Goal: Entertainment & Leisure: Browse casually

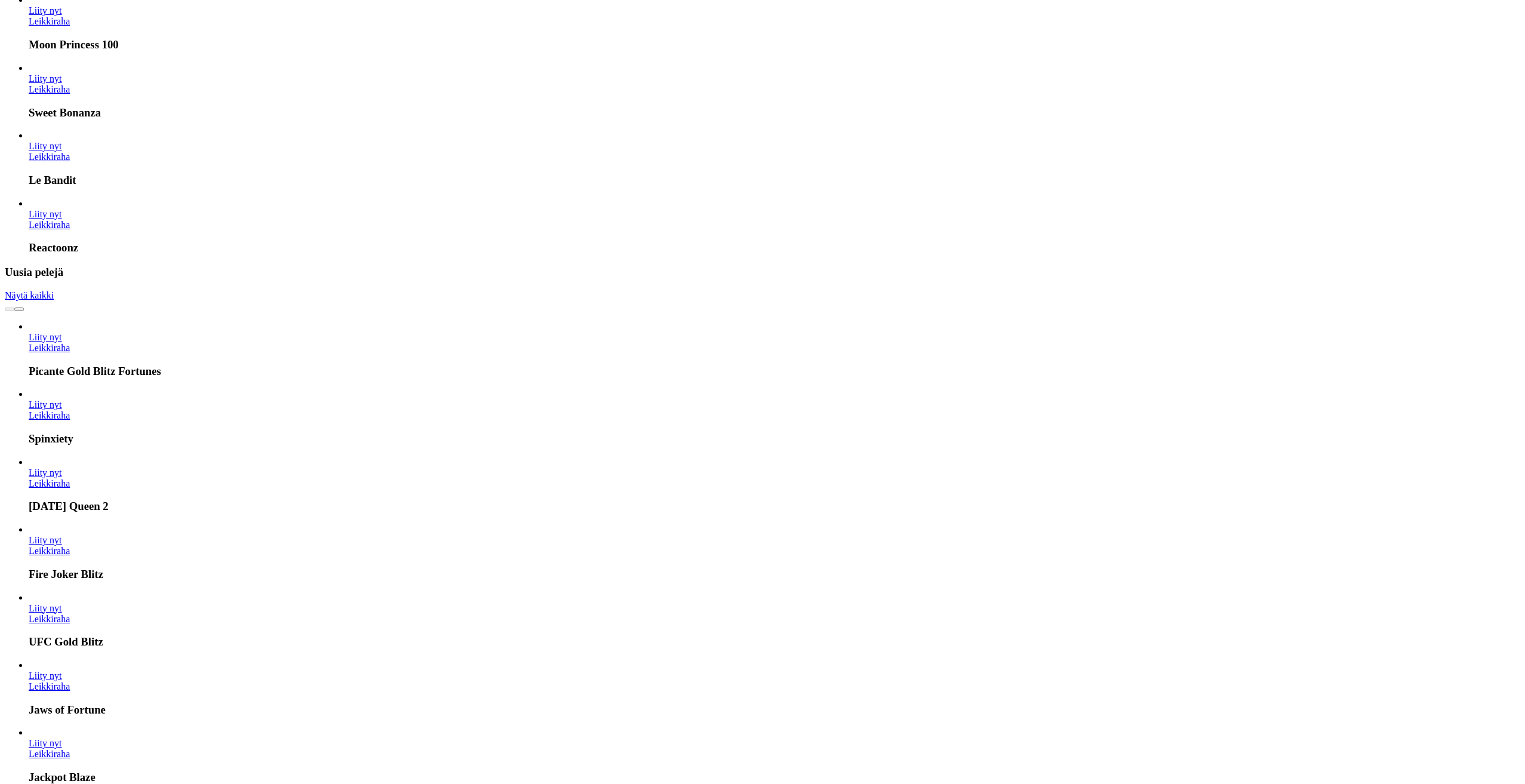
scroll to position [1134, 0]
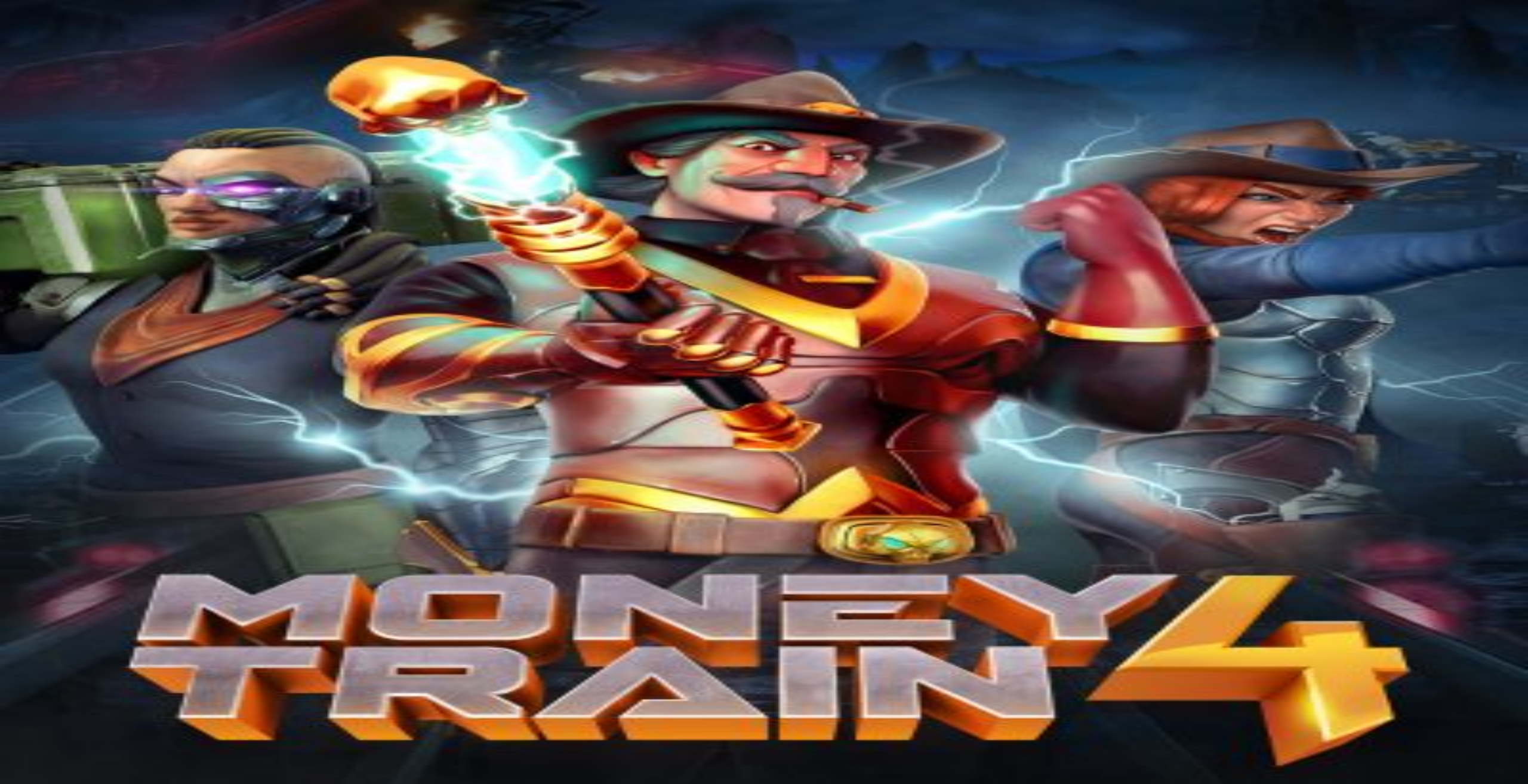
click at [1467, 347] on div "Pelaat ilmaispelejä! Pelaa oikealla rahalla" at bounding box center [764, 281] width 1519 height 130
click at [9, 344] on span "close icon" at bounding box center [9, 344] width 0 height 0
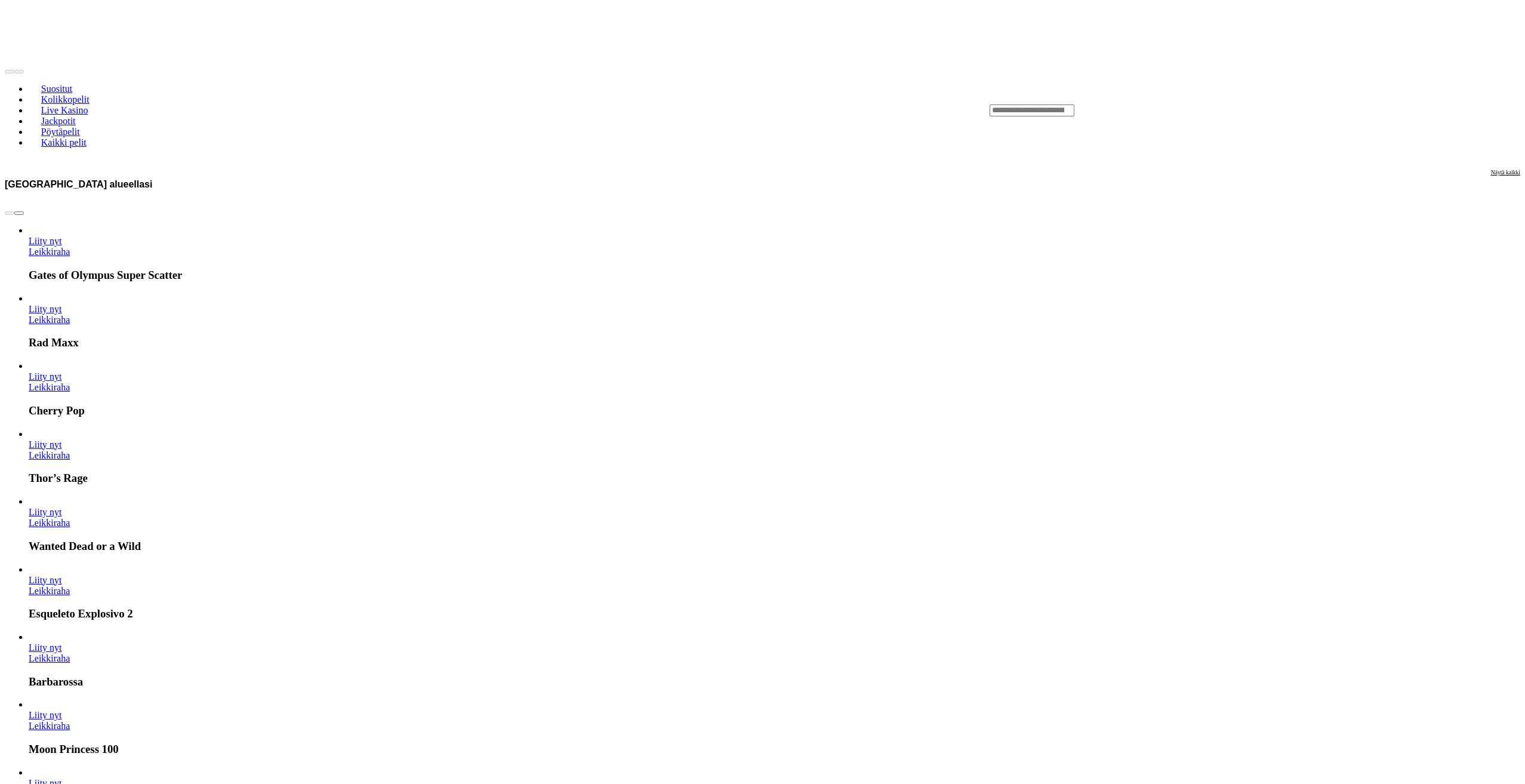
scroll to position [358, 0]
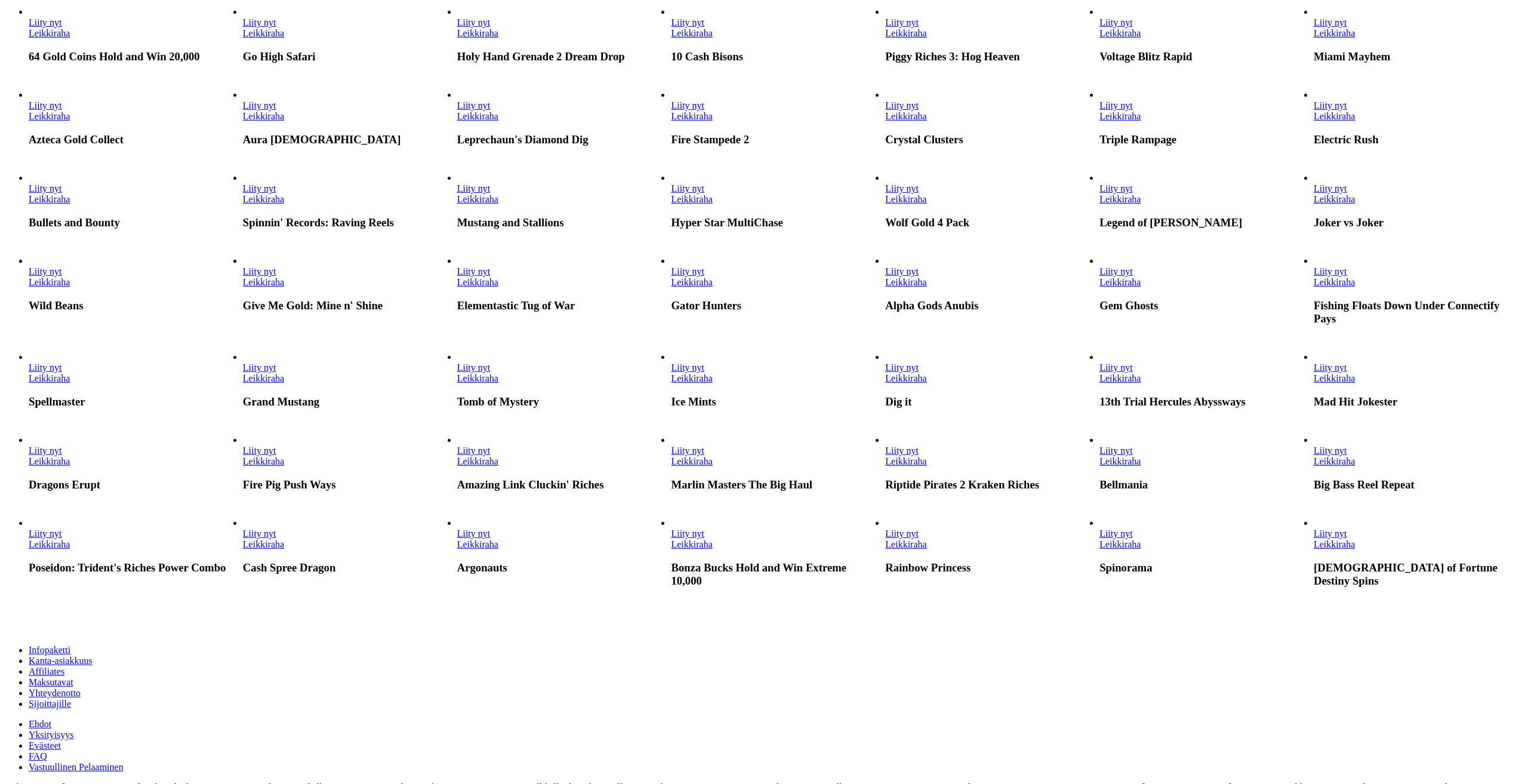
scroll to position [298, 0]
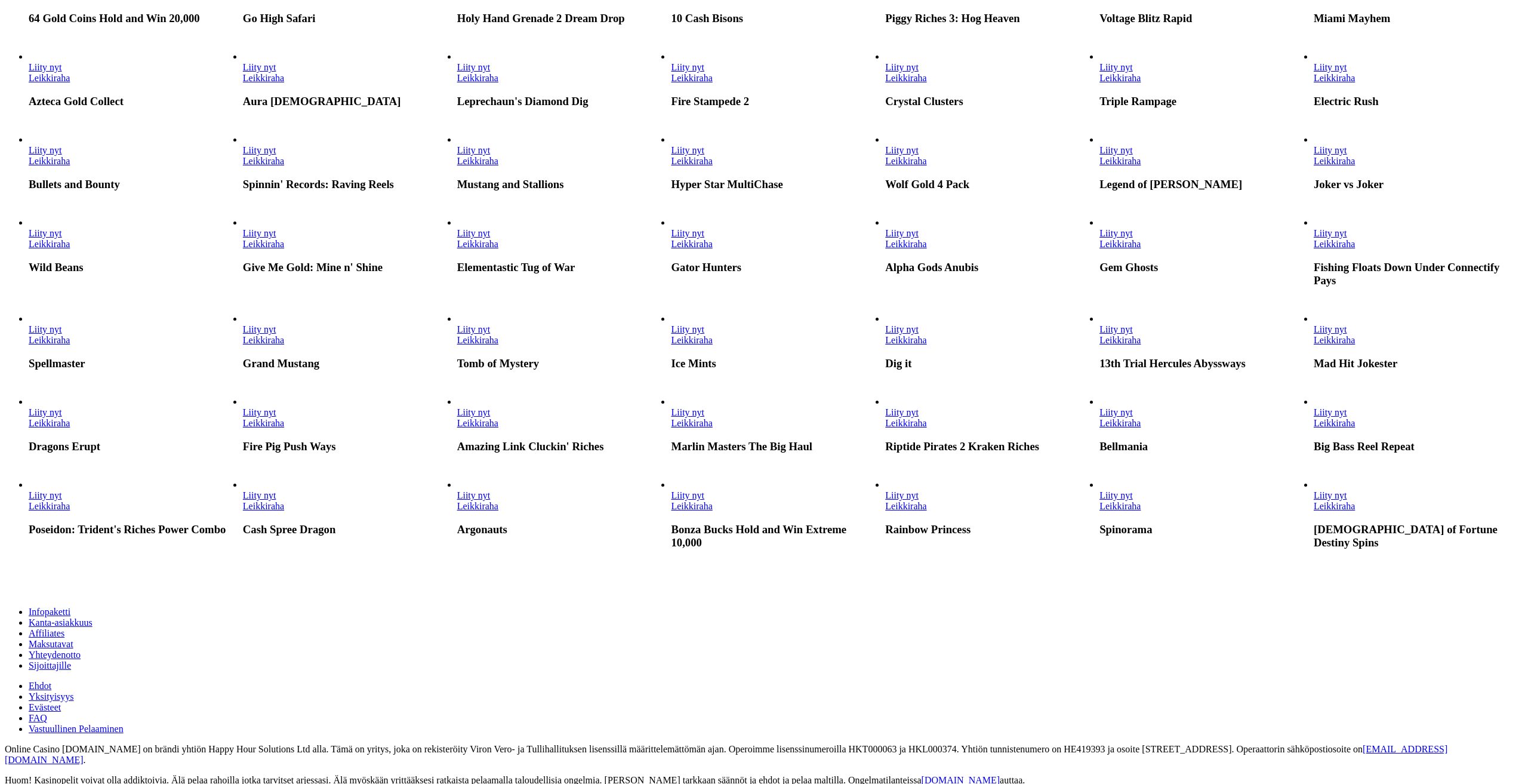
click at [284, 83] on link "Leikkiraha" at bounding box center [263, 77] width 41 height 10
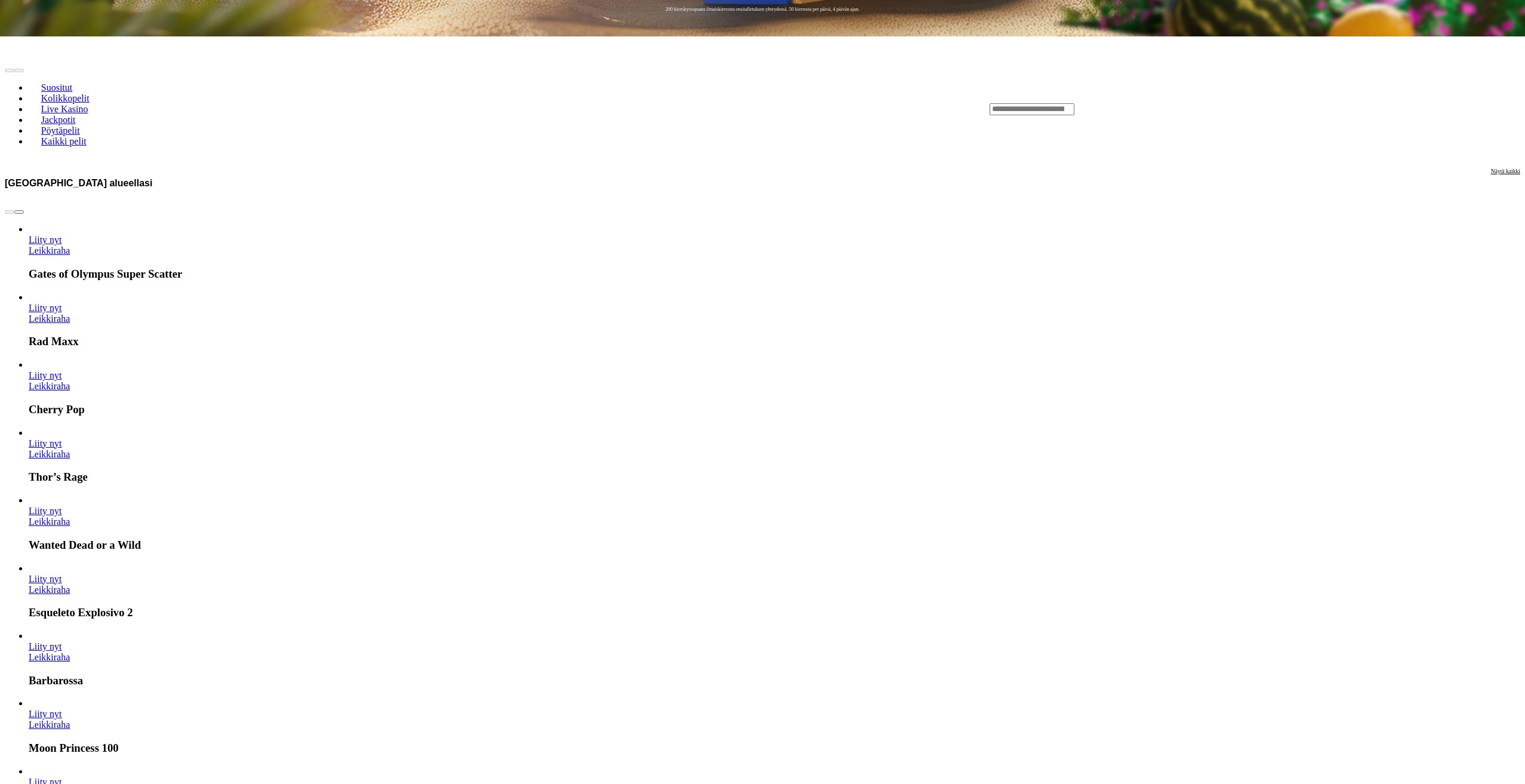
scroll to position [716, 0]
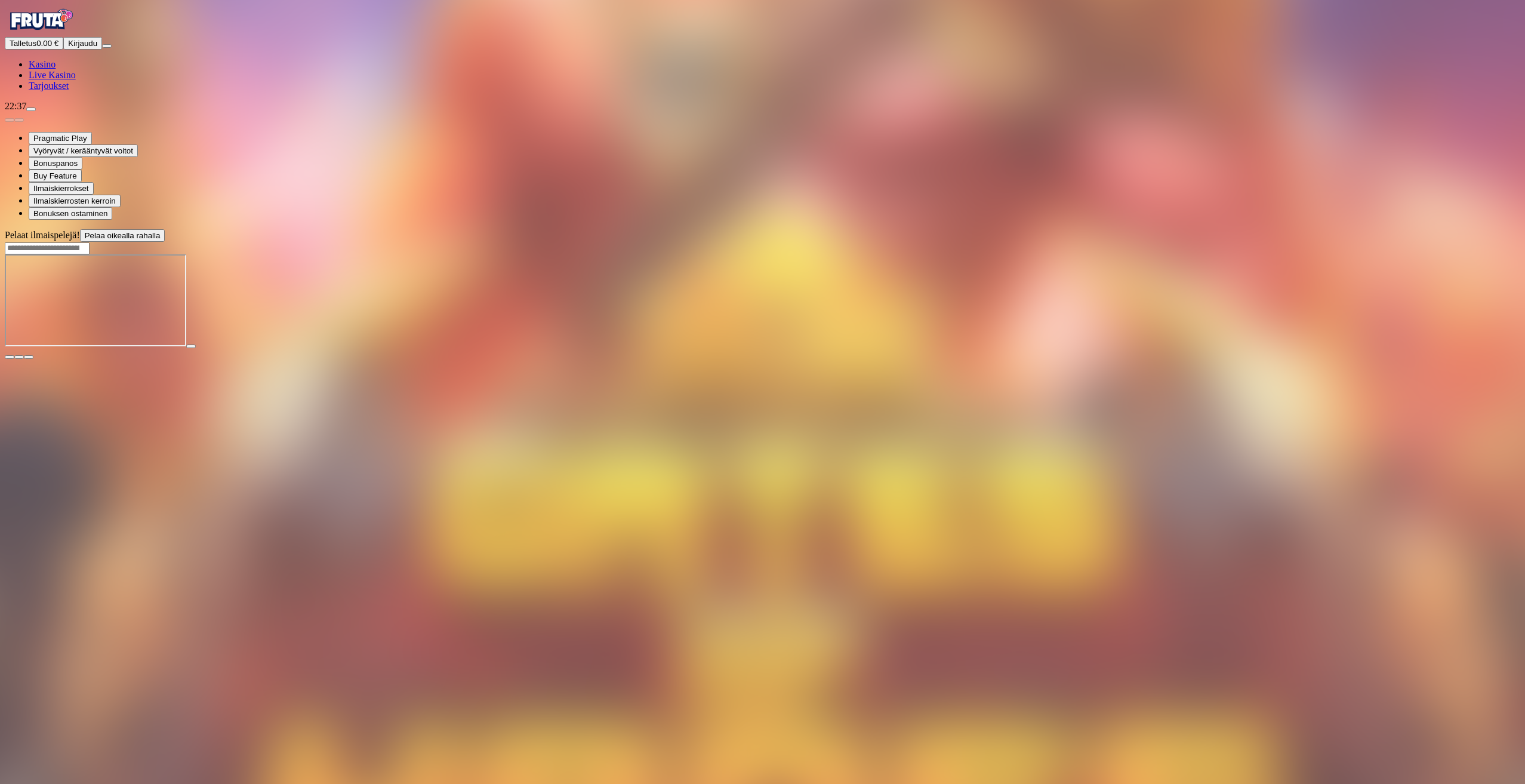
click at [9, 357] on span "close icon" at bounding box center [9, 357] width 0 height 0
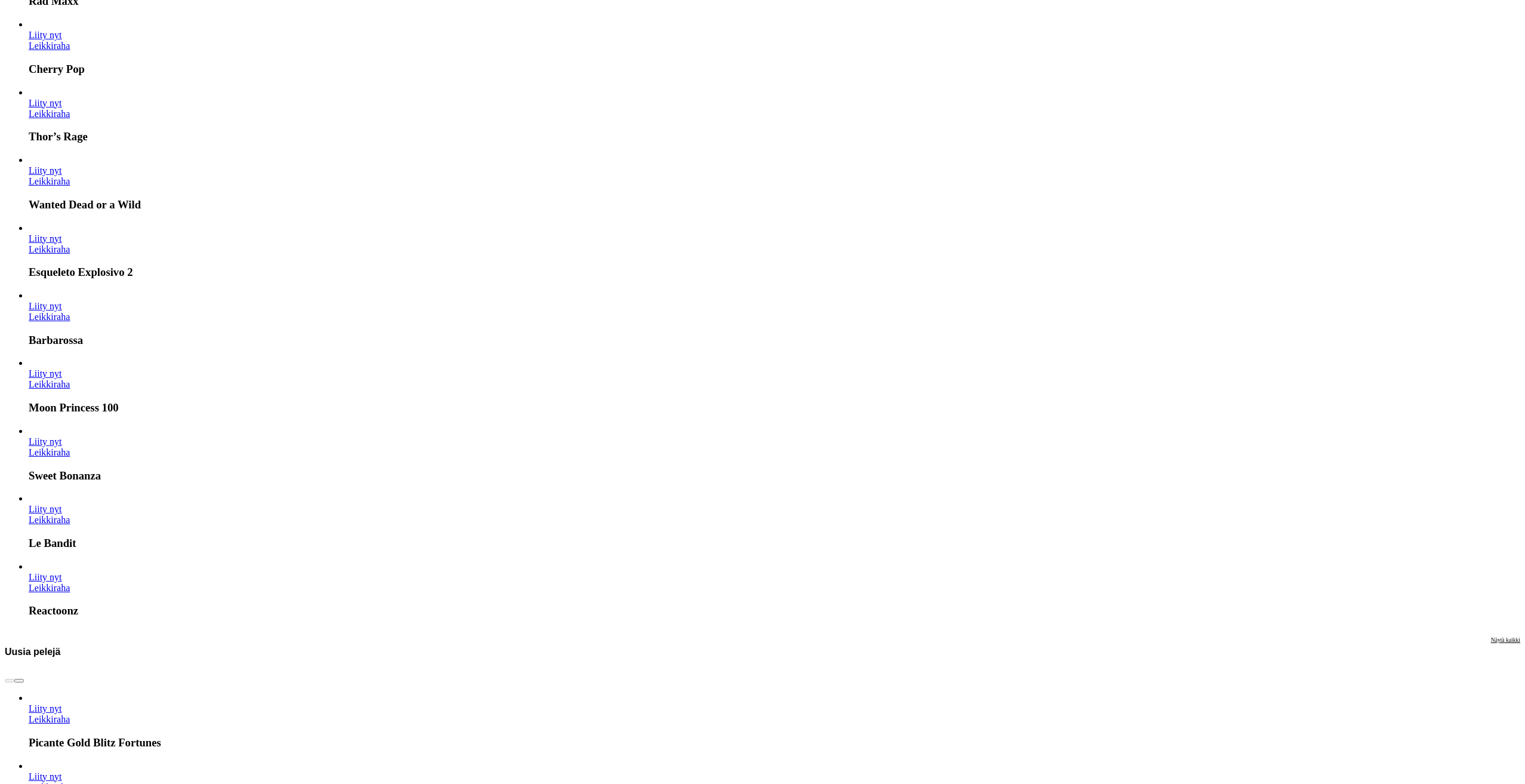
scroll to position [955, 0]
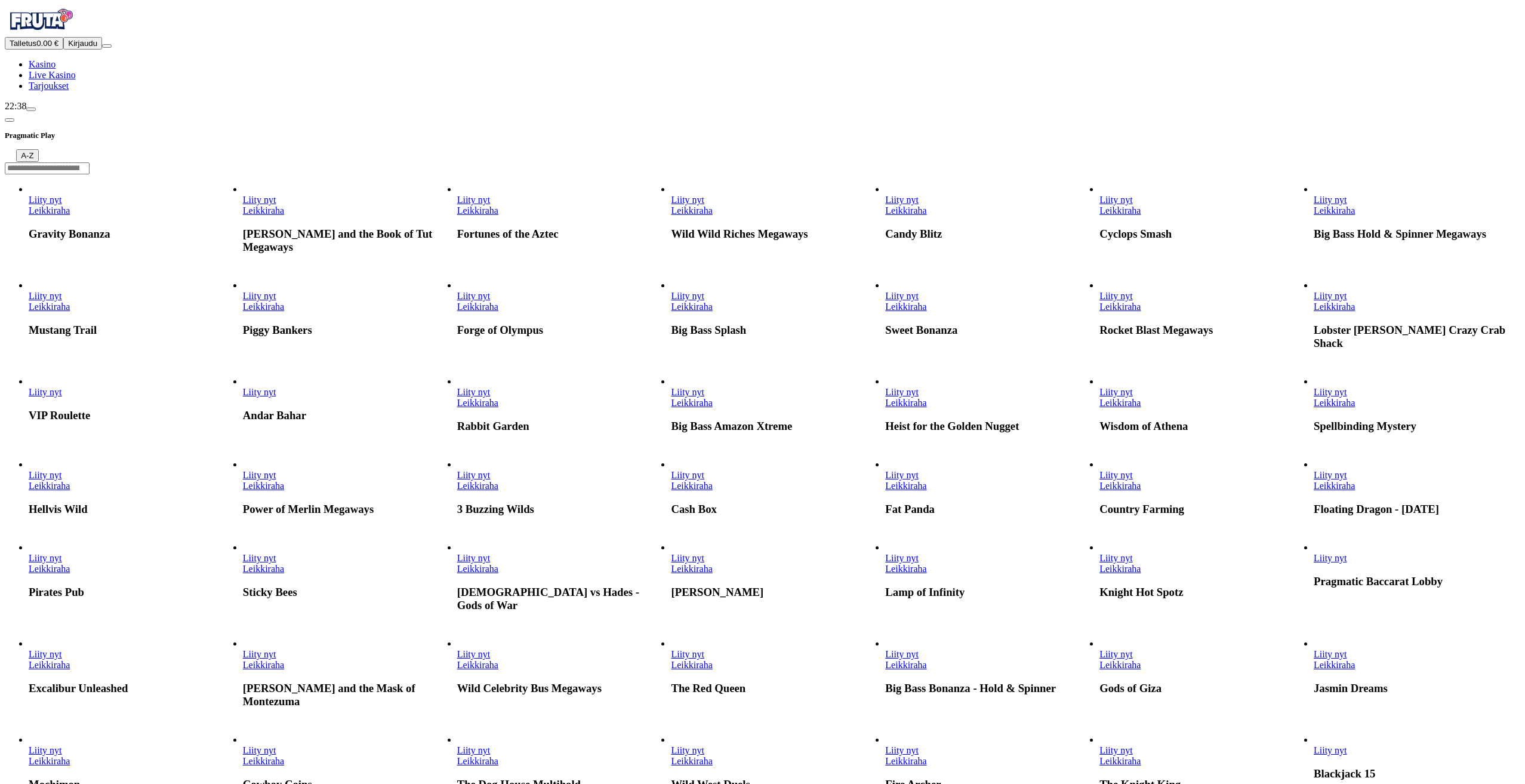
click at [499, 216] on link "Leikkiraha" at bounding box center [477, 210] width 41 height 10
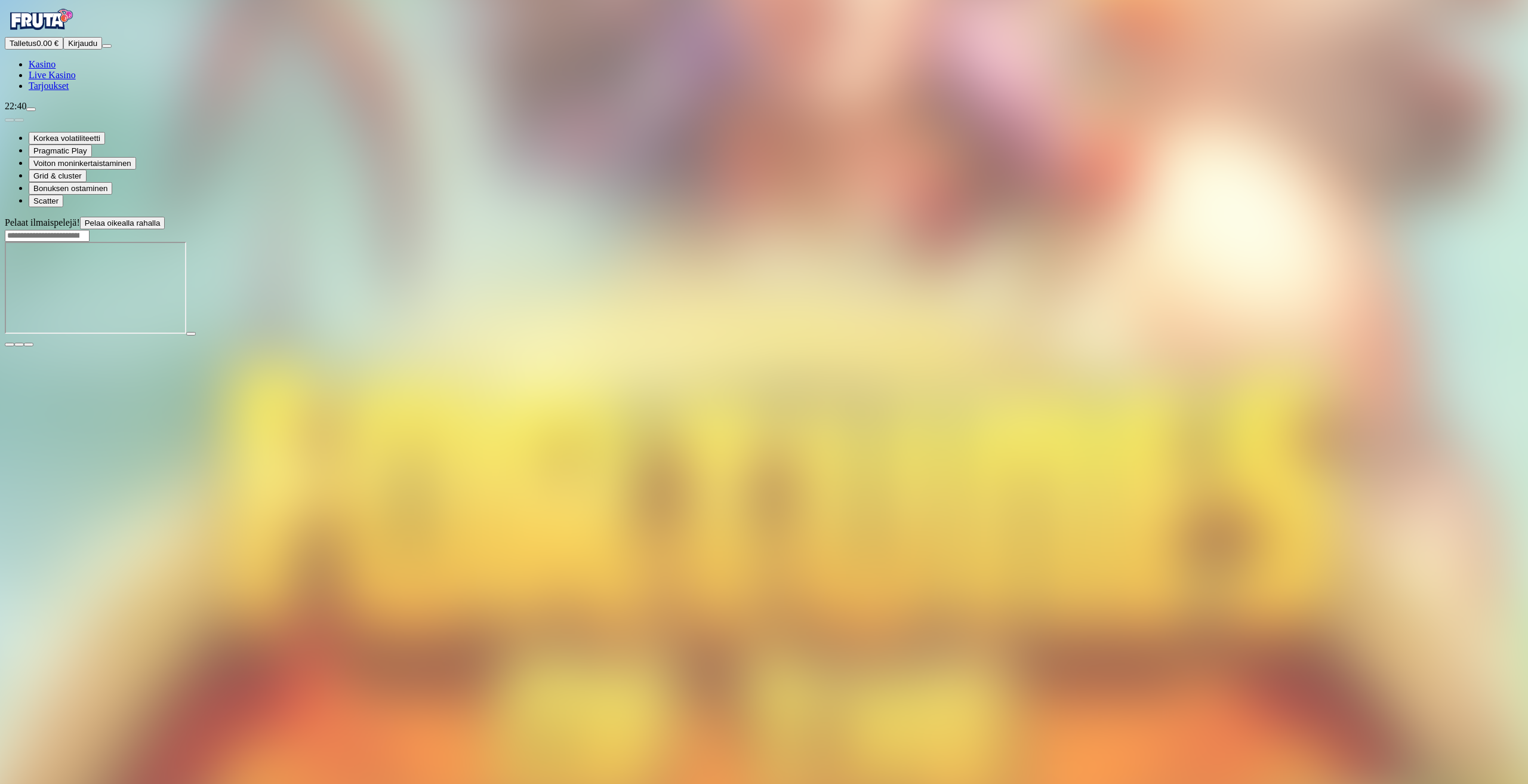
drag, startPoint x: 1342, startPoint y: 700, endPoint x: 1457, endPoint y: 334, distance: 383.6
click at [1457, 334] on div "Pelaat ilmaispelejä! Pelaa oikealla rahalla" at bounding box center [764, 281] width 1519 height 130
click at [1123, 216] on header "Pelaat ilmaispelejä! Pelaa oikealla rahalla" at bounding box center [764, 229] width 1519 height 25
click at [1126, 229] on div at bounding box center [764, 235] width 1519 height 12
click at [90, 230] on input "Search" at bounding box center [47, 235] width 85 height 12
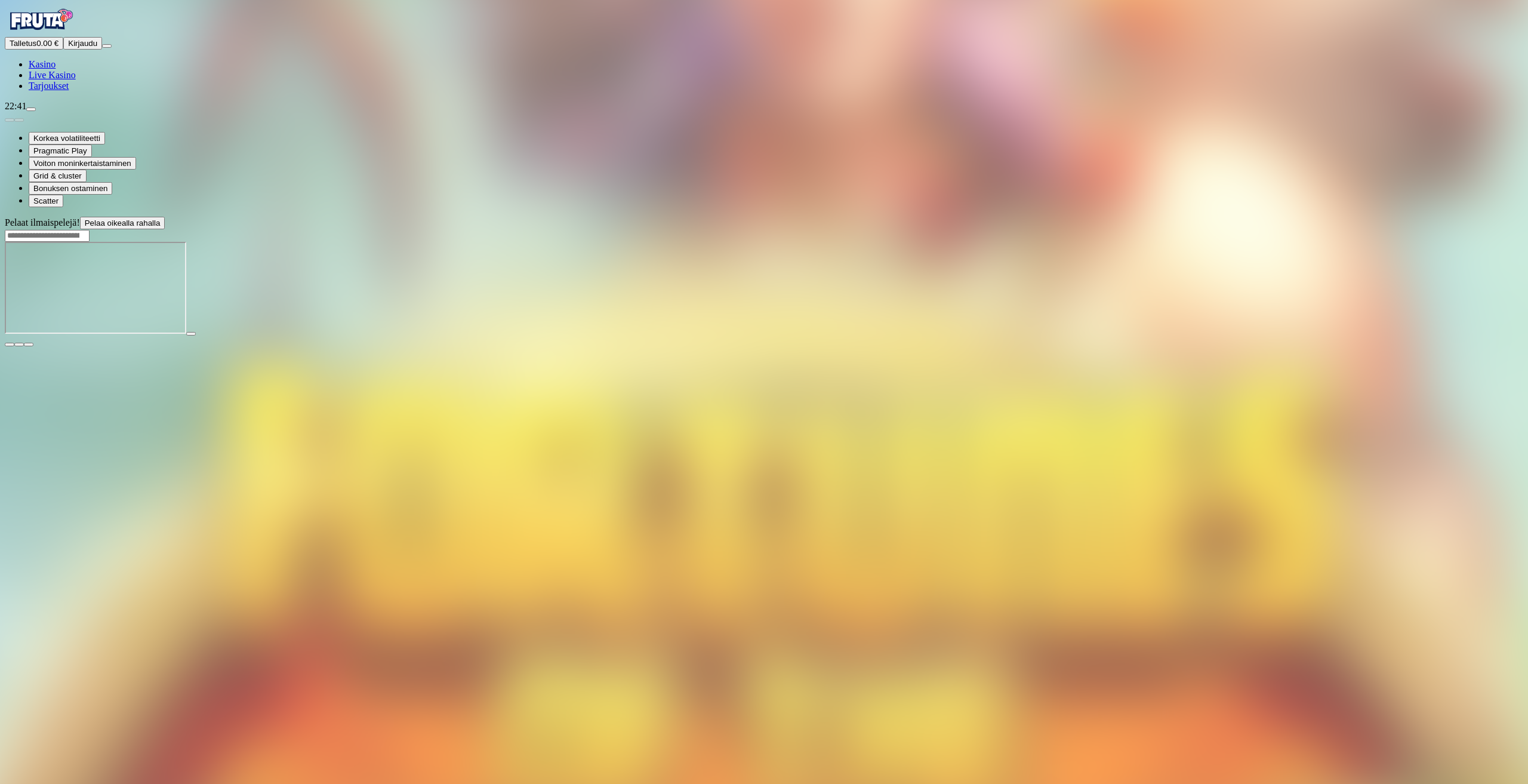
type input "*"
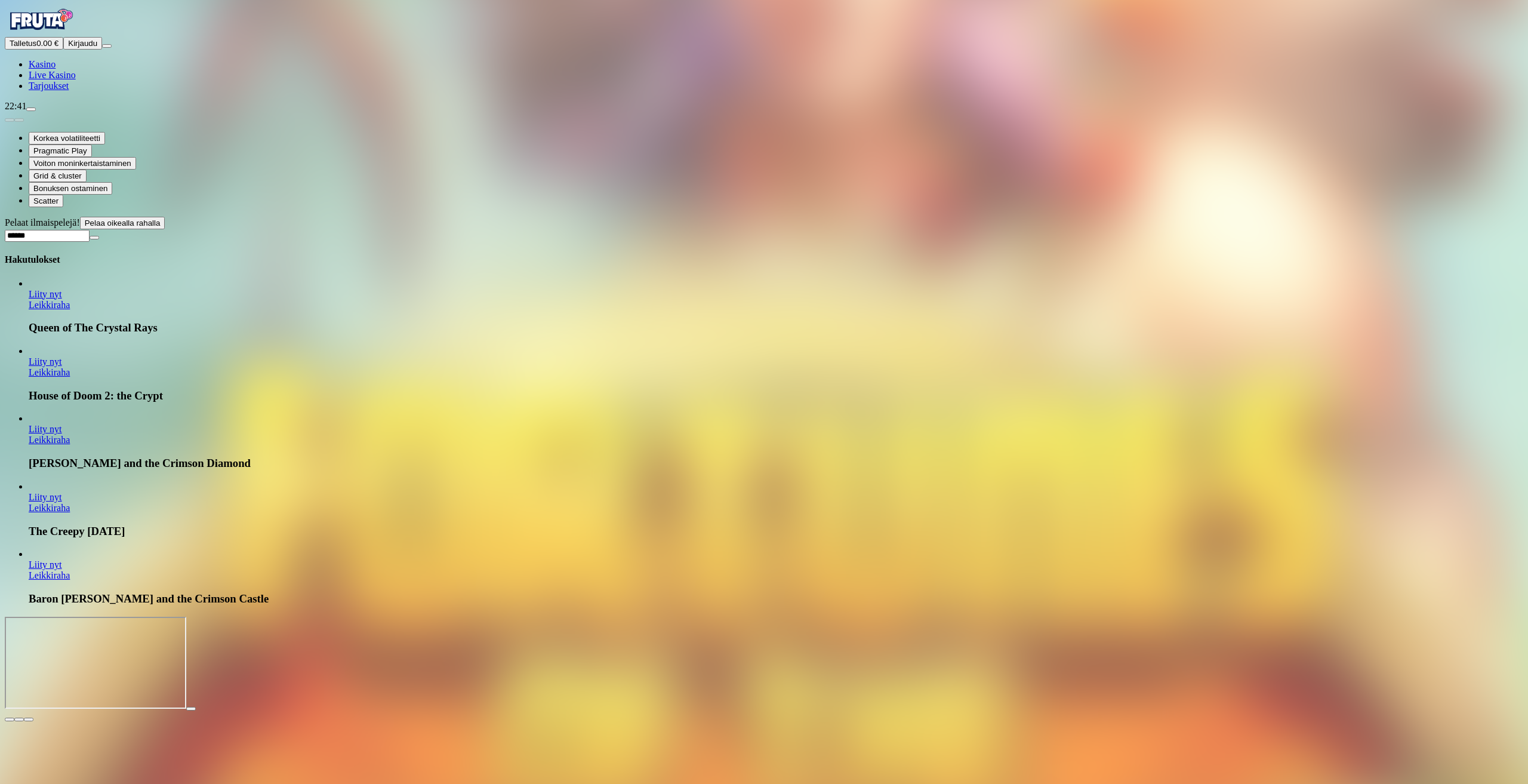
type input "******"
